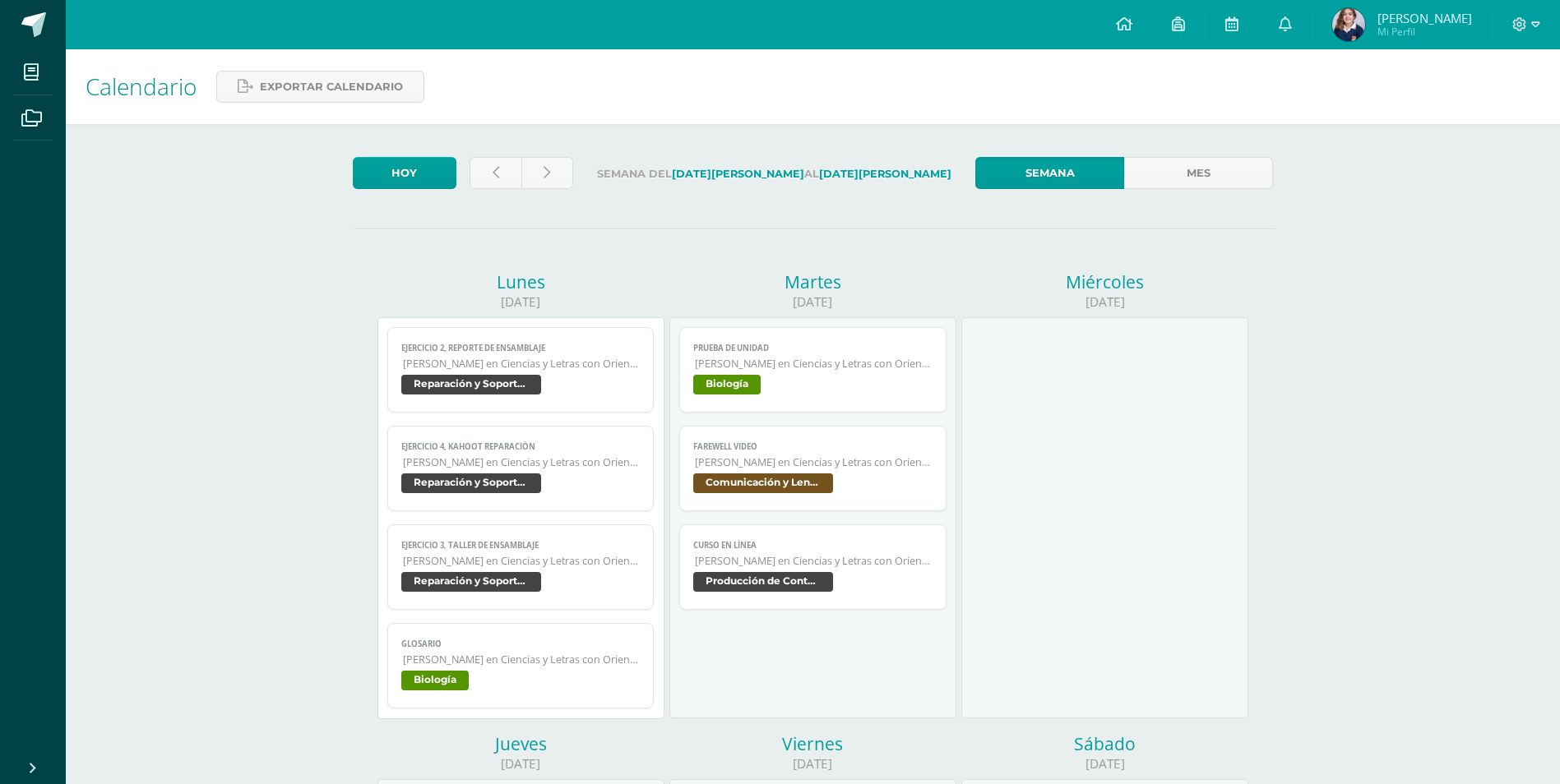
click at [583, 483] on span "Reparación y Soporte Técnico" at bounding box center [521, 485] width 240 height 24
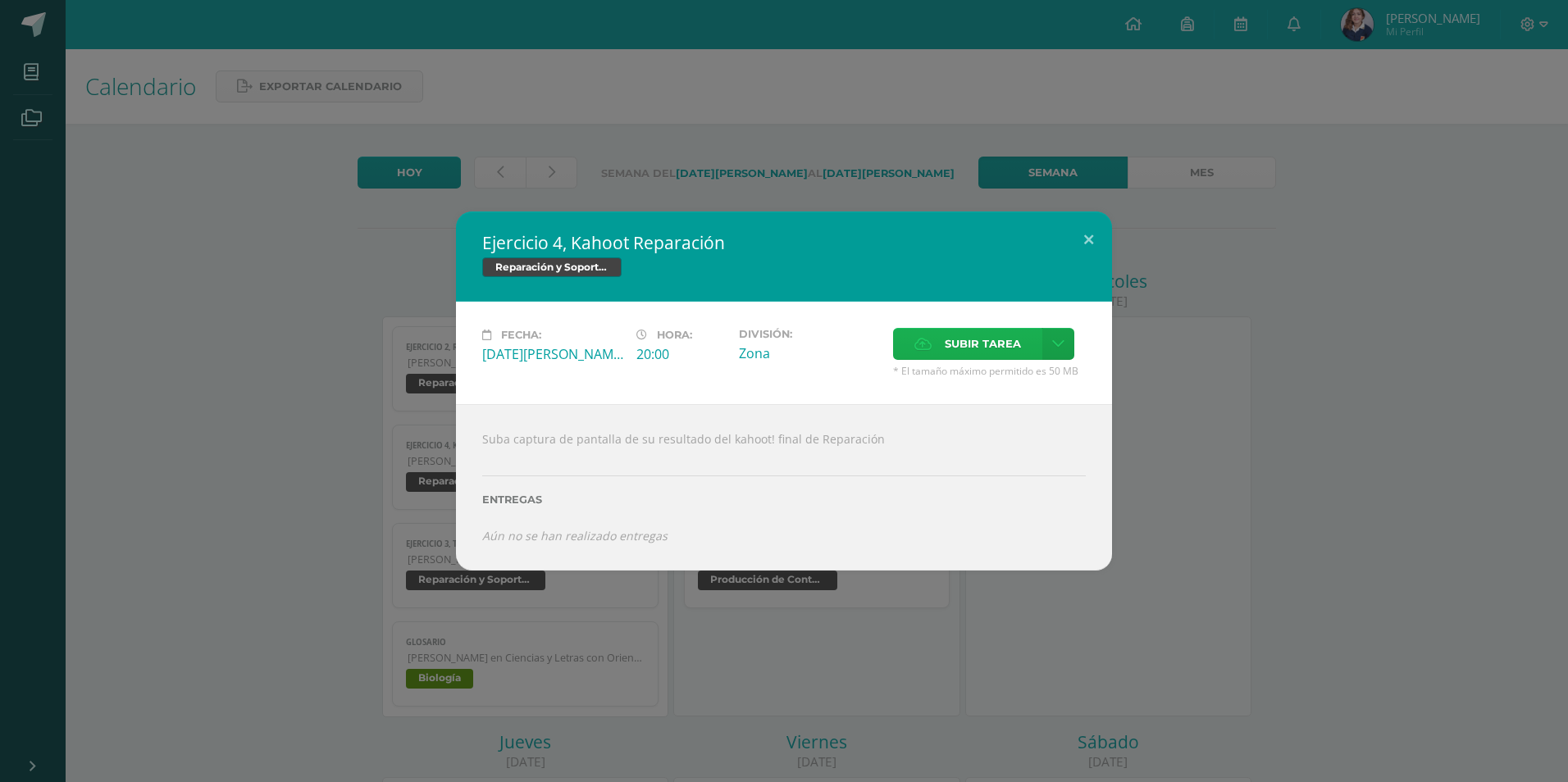
click at [973, 339] on span "Subir tarea" at bounding box center [982, 343] width 76 height 30
click at [0, 0] on input "Subir tarea" at bounding box center [0, 0] width 0 height 0
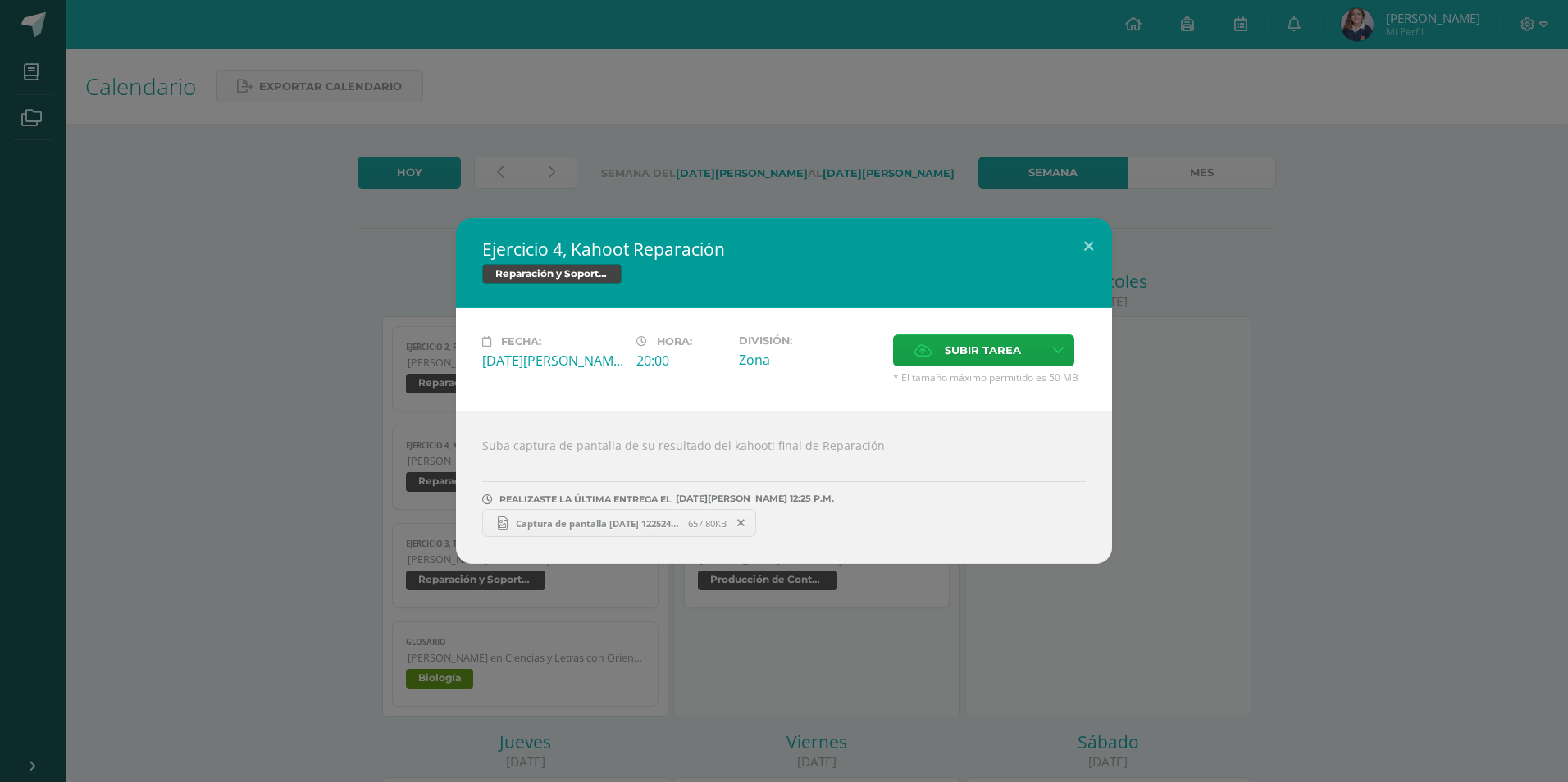
click at [660, 516] on link "Captura de pantalla 2025-08-11 122524.png 657.80KB" at bounding box center [618, 523] width 274 height 28
